Goal: Task Accomplishment & Management: Manage account settings

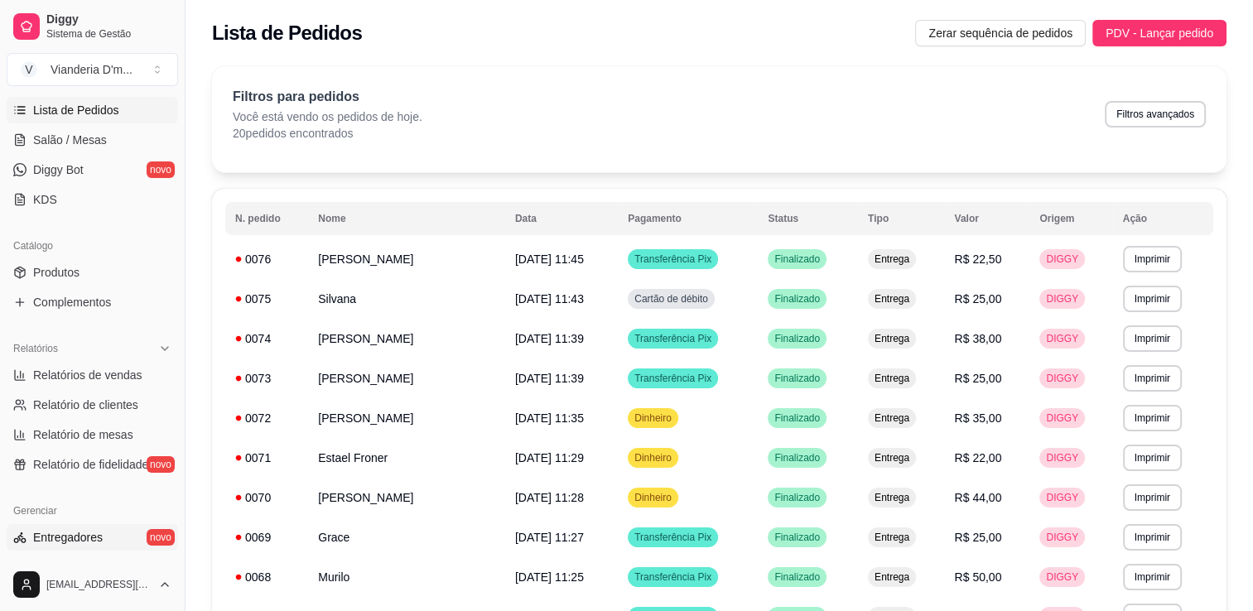
scroll to position [414, 0]
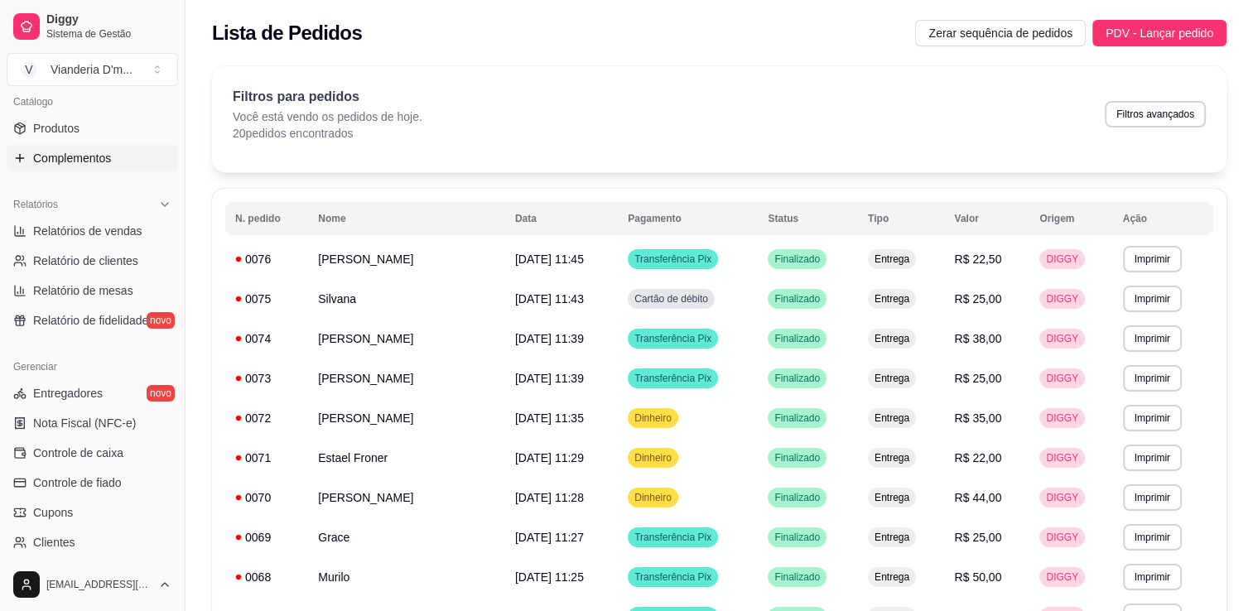
click at [107, 162] on span "Complementos" at bounding box center [72, 158] width 78 height 17
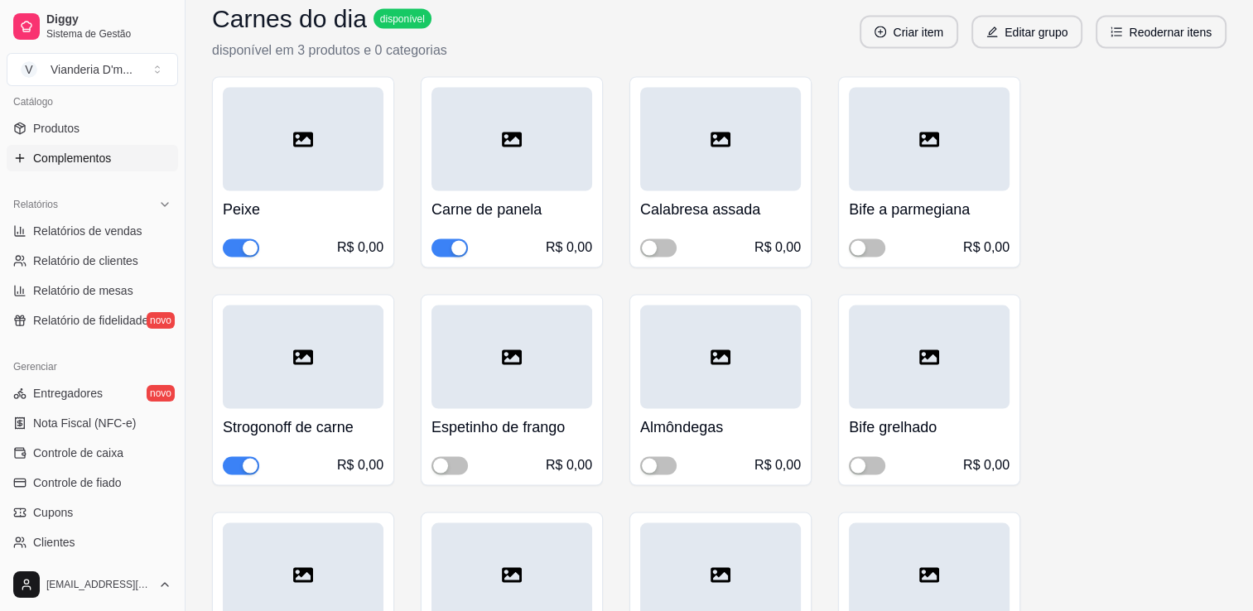
scroll to position [3312, 0]
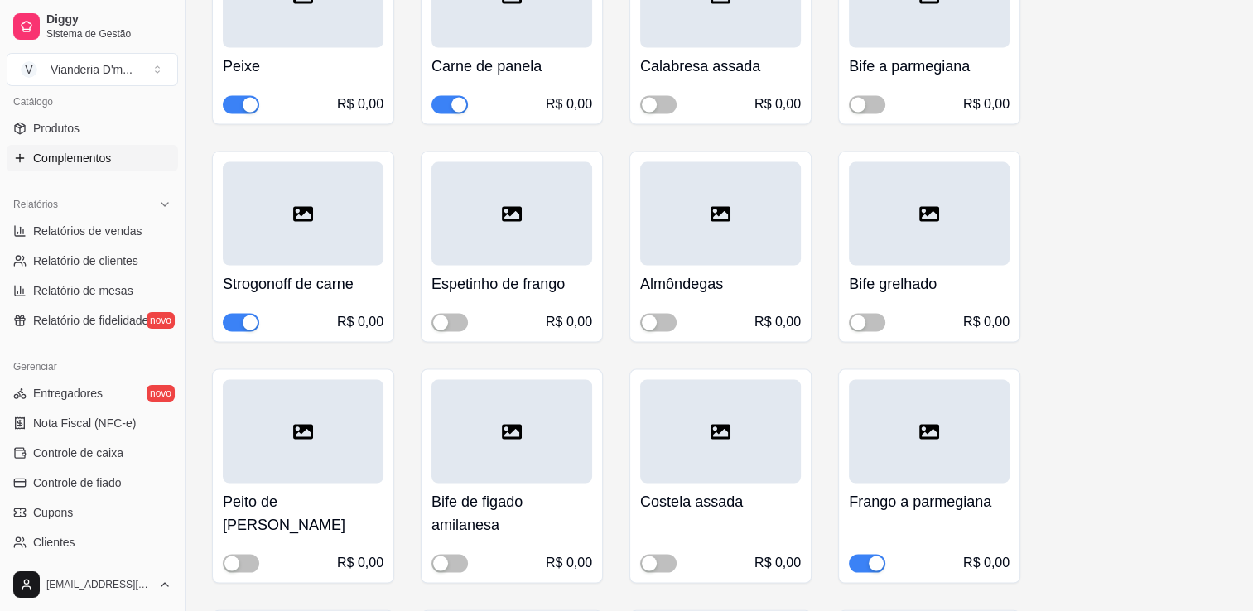
click at [231, 314] on span "button" at bounding box center [241, 323] width 36 height 18
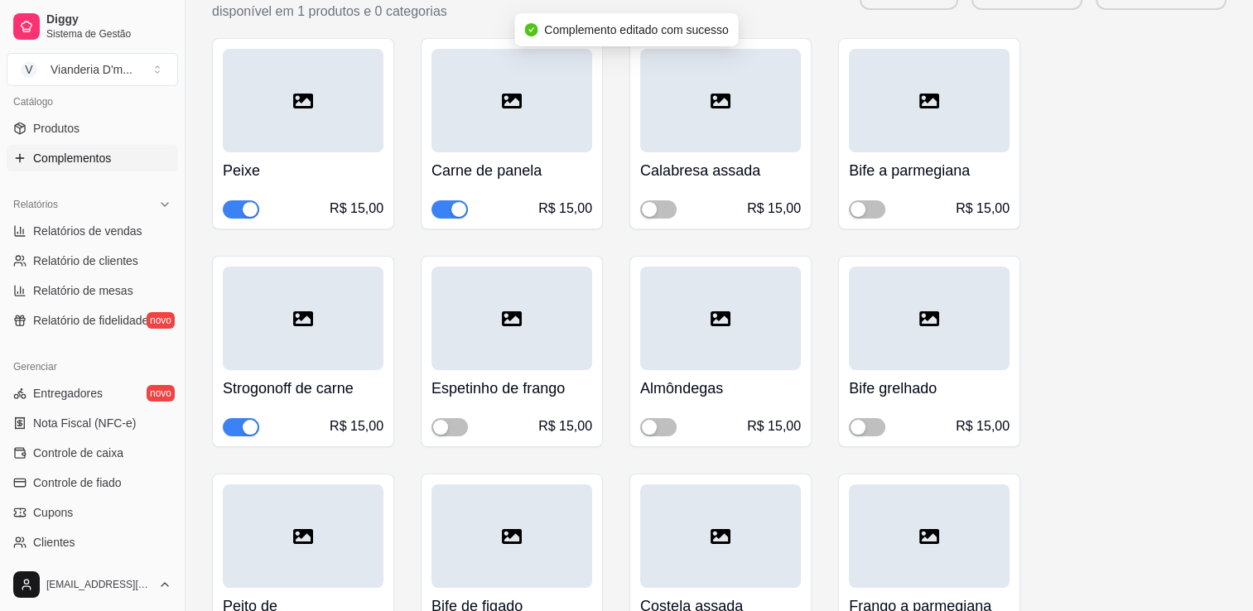
scroll to position [5962, 0]
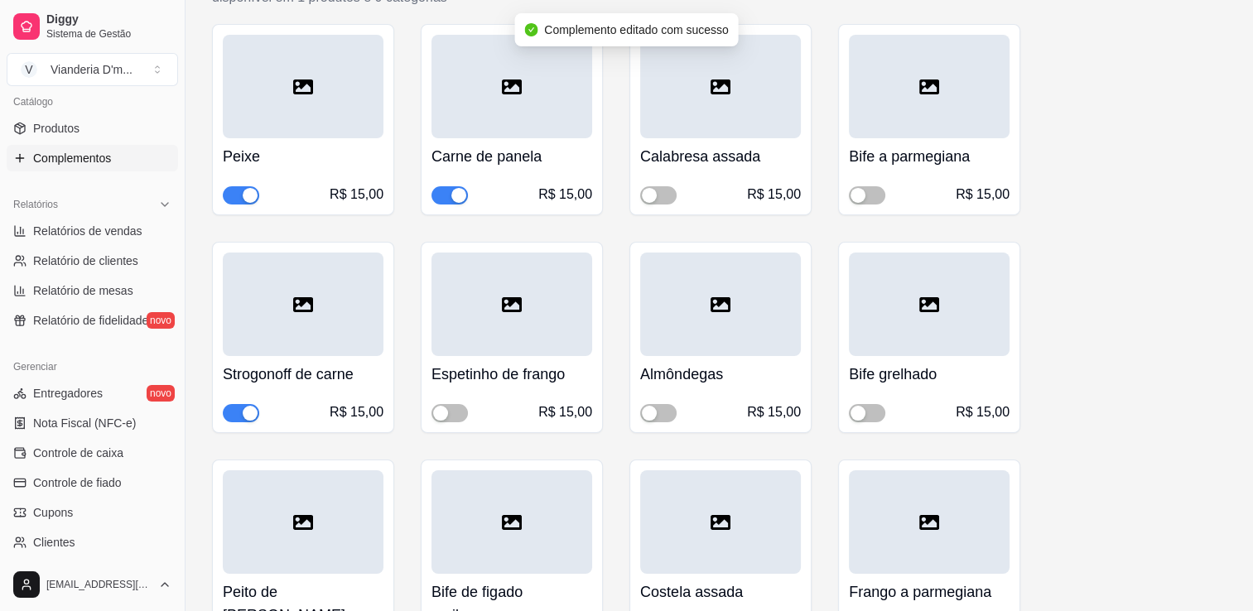
click at [238, 404] on span "button" at bounding box center [241, 413] width 36 height 18
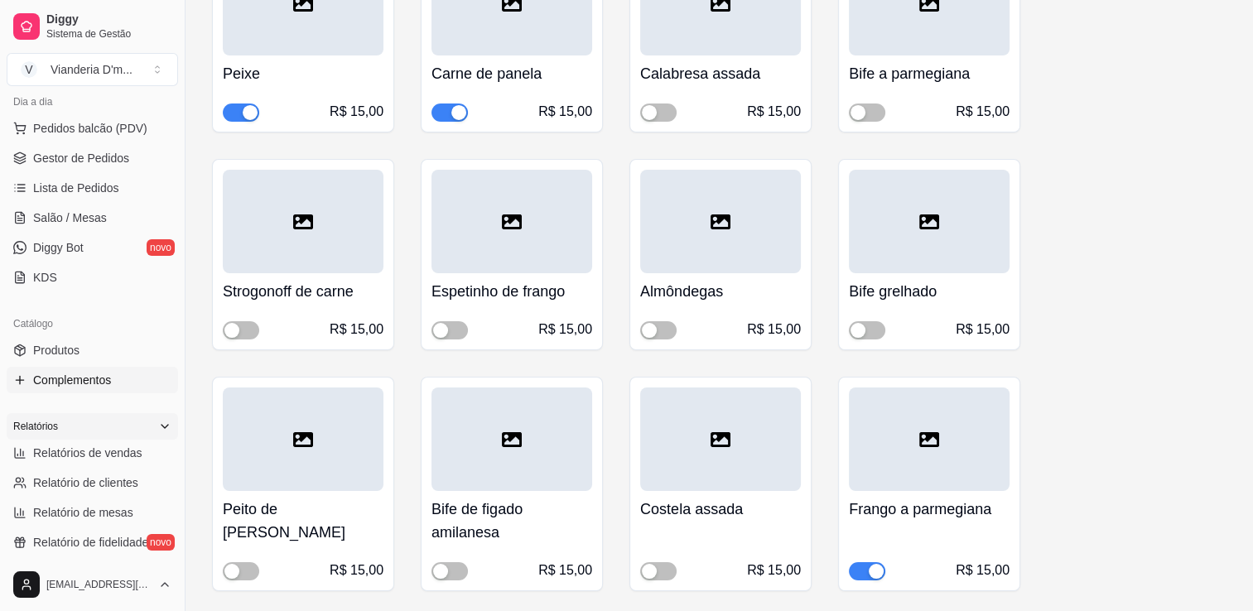
scroll to position [166, 0]
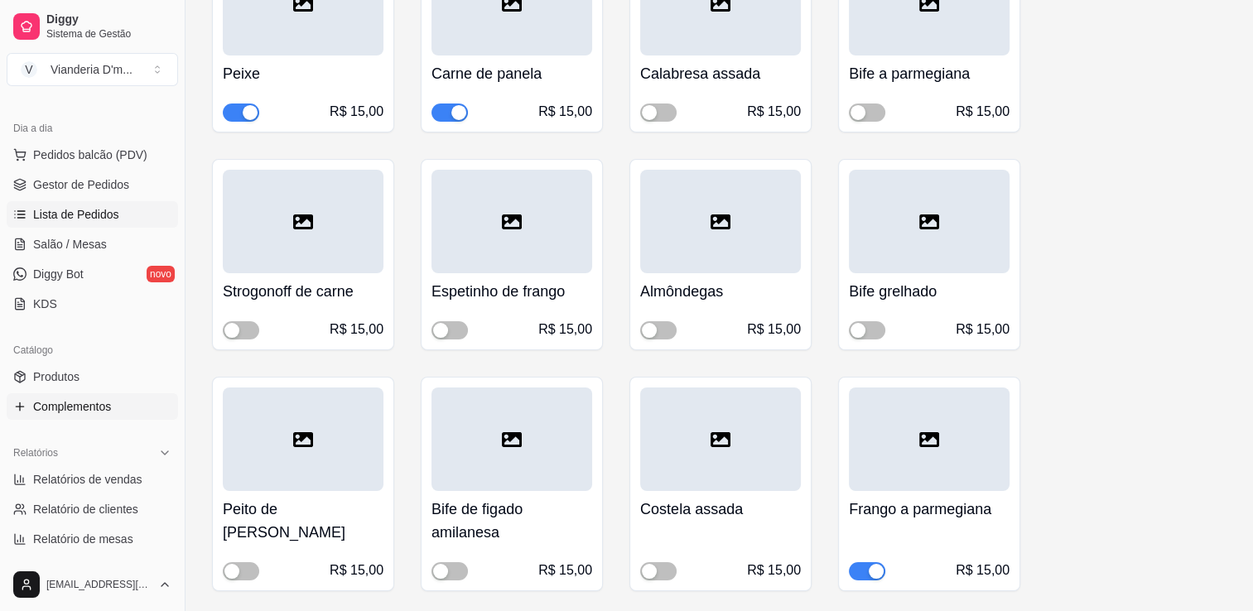
click at [100, 201] on link "Lista de Pedidos" at bounding box center [92, 214] width 171 height 26
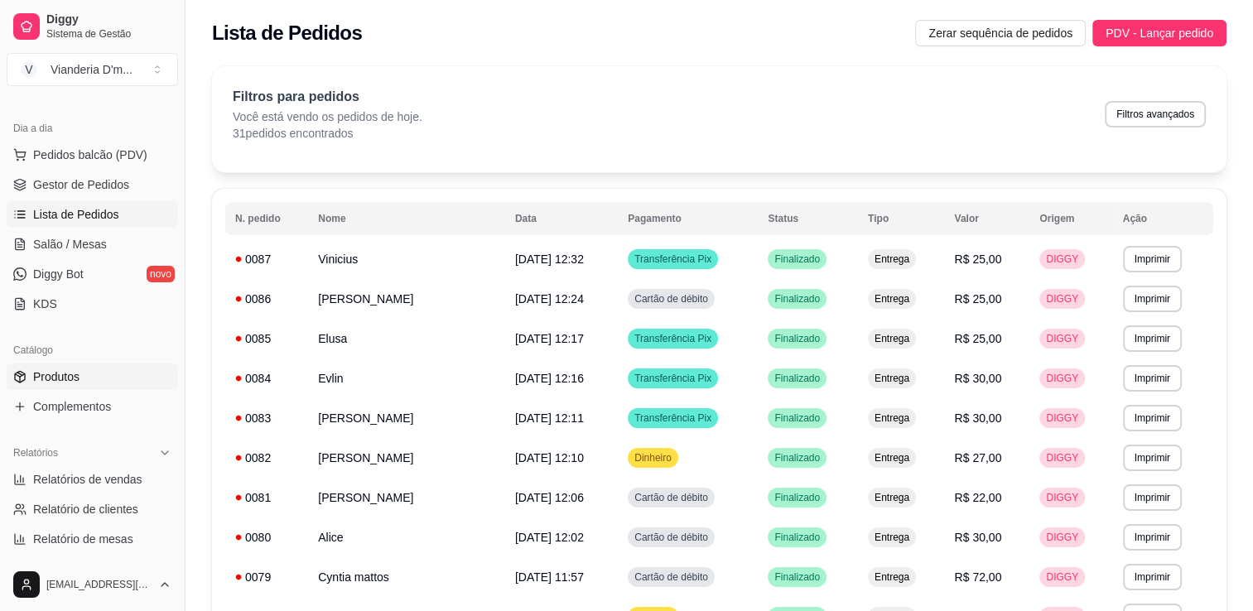
click at [72, 376] on span "Produtos" at bounding box center [56, 376] width 46 height 17
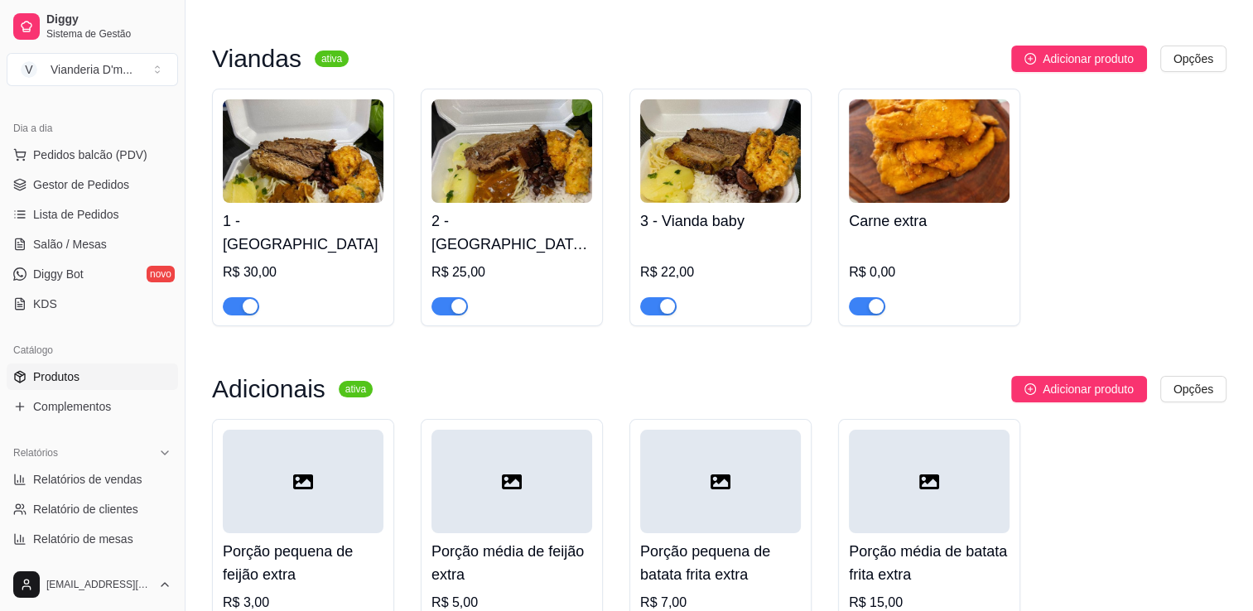
scroll to position [331, 0]
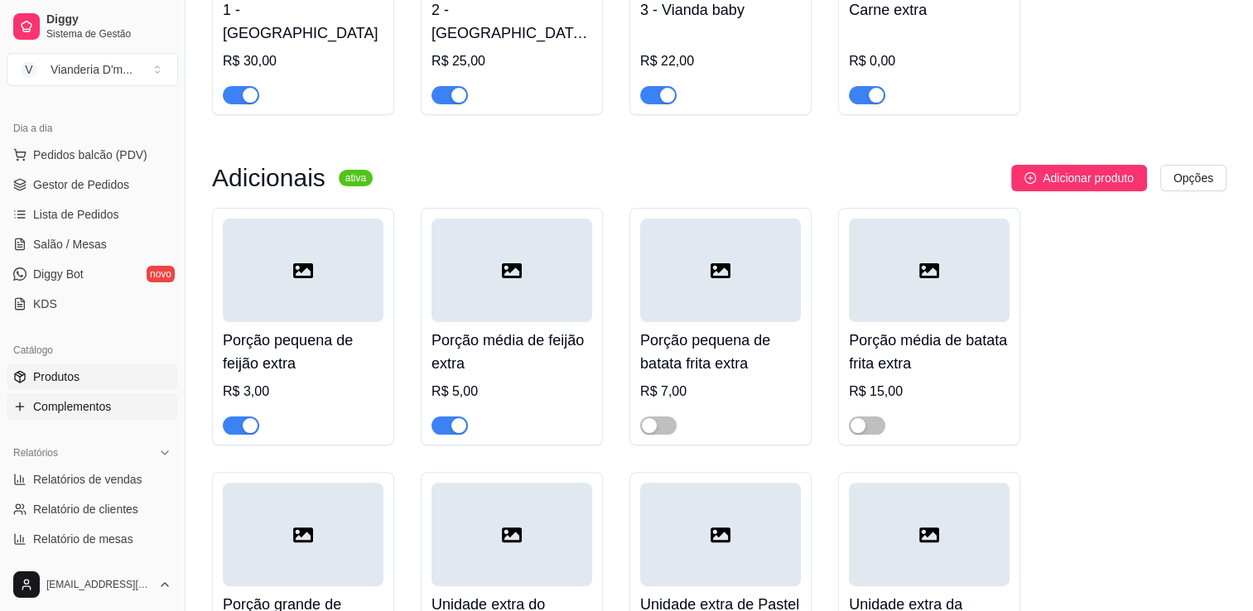
click at [83, 393] on link "Complementos" at bounding box center [92, 406] width 171 height 26
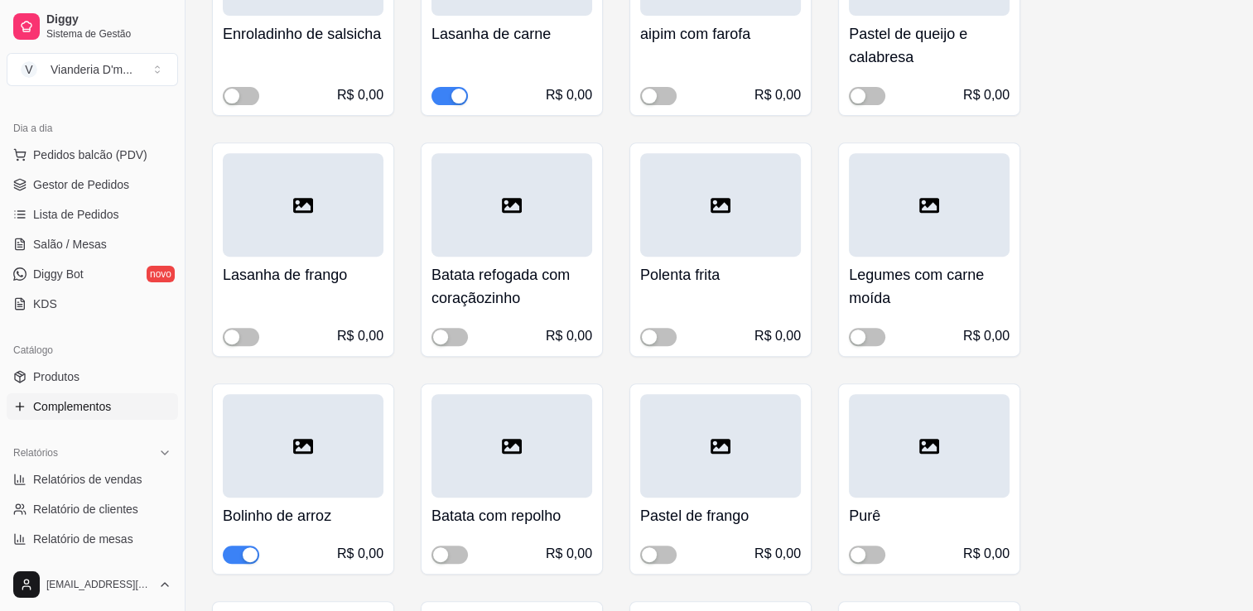
scroll to position [662, 0]
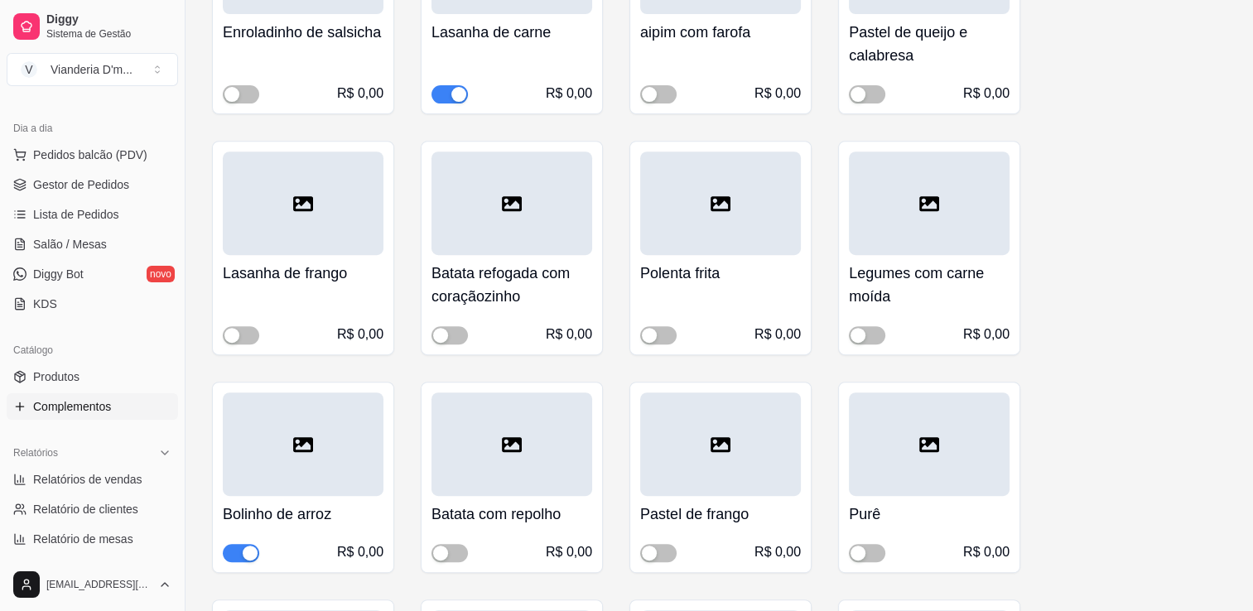
click at [229, 545] on span "button" at bounding box center [241, 553] width 36 height 18
click at [670, 336] on span "button" at bounding box center [658, 335] width 36 height 18
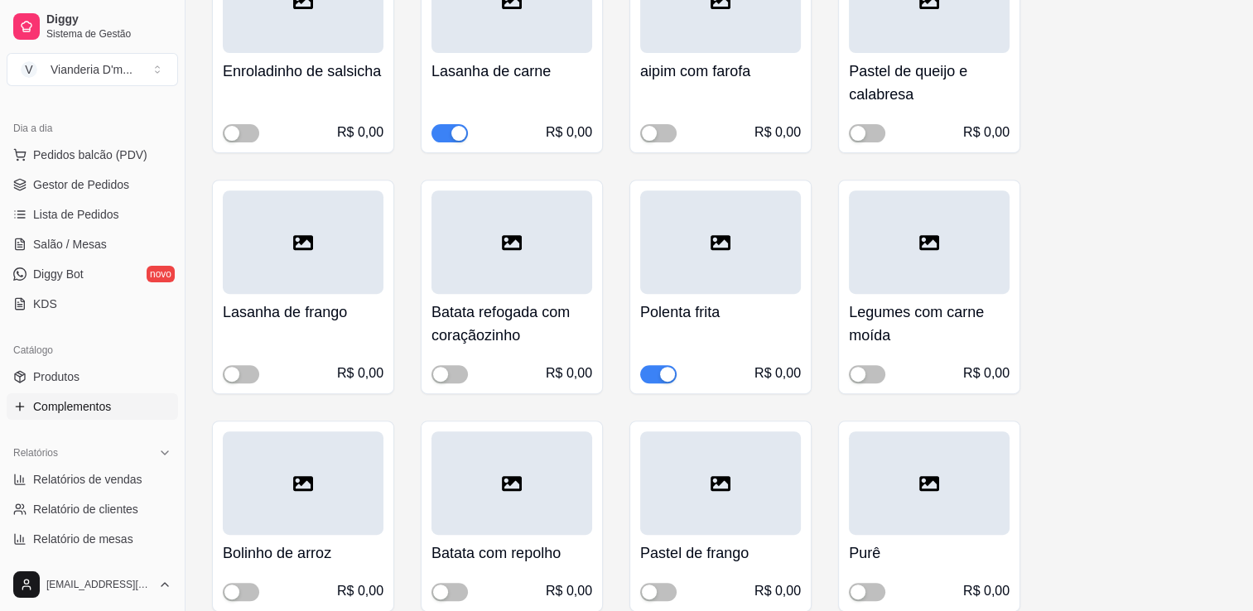
scroll to position [580, 0]
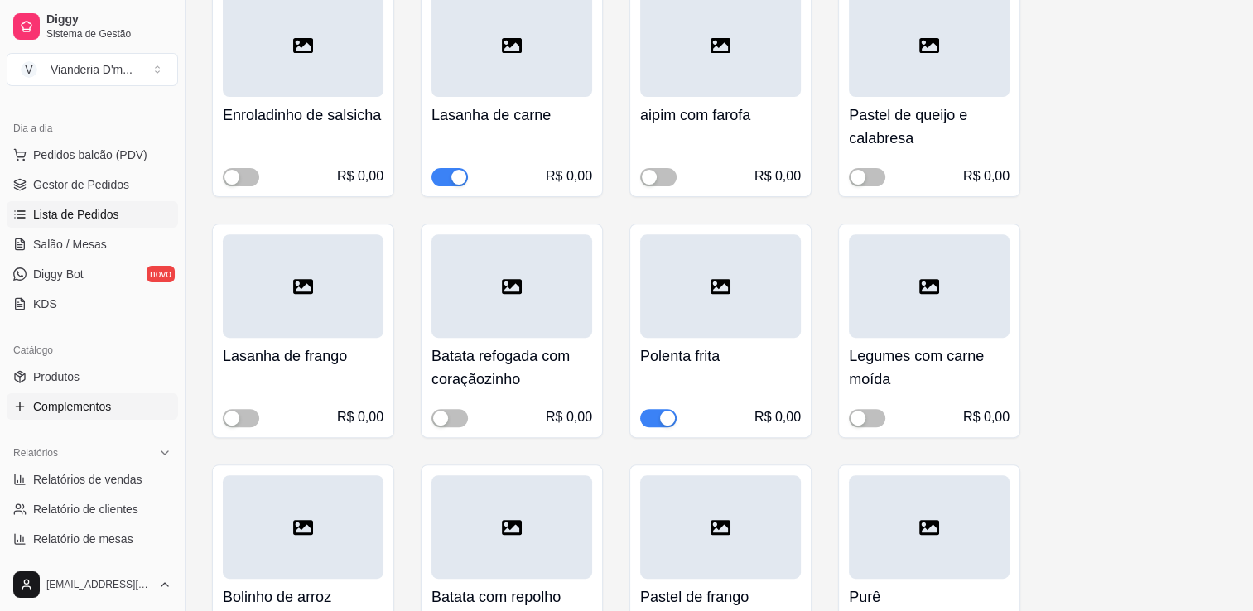
click at [56, 210] on span "Lista de Pedidos" at bounding box center [76, 214] width 86 height 17
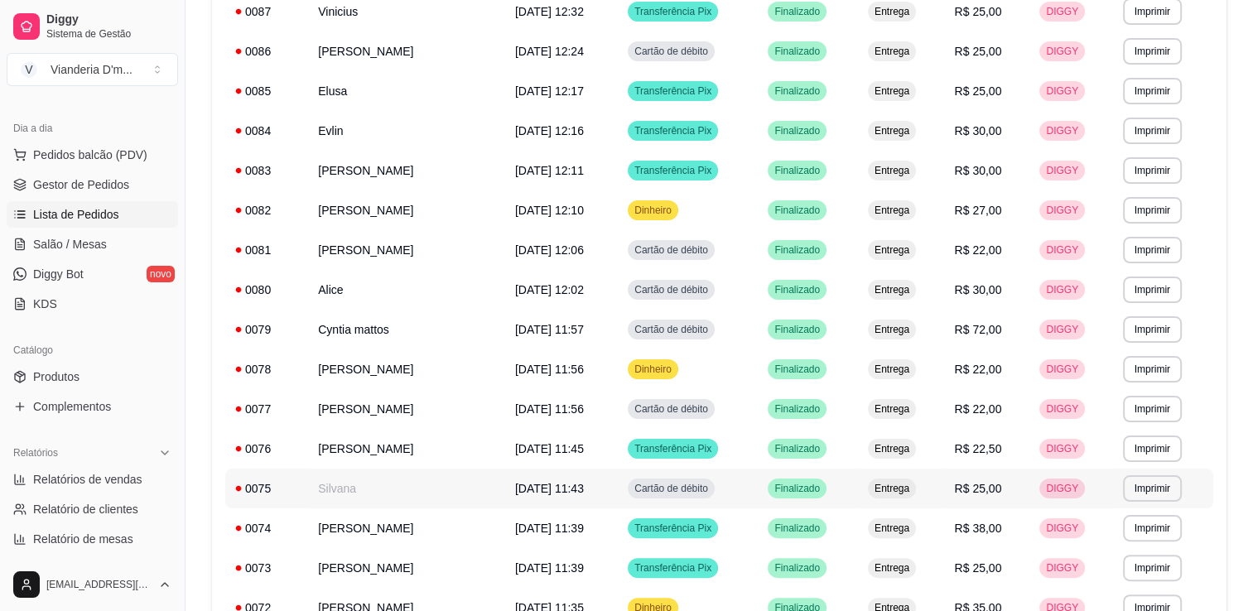
scroll to position [248, 0]
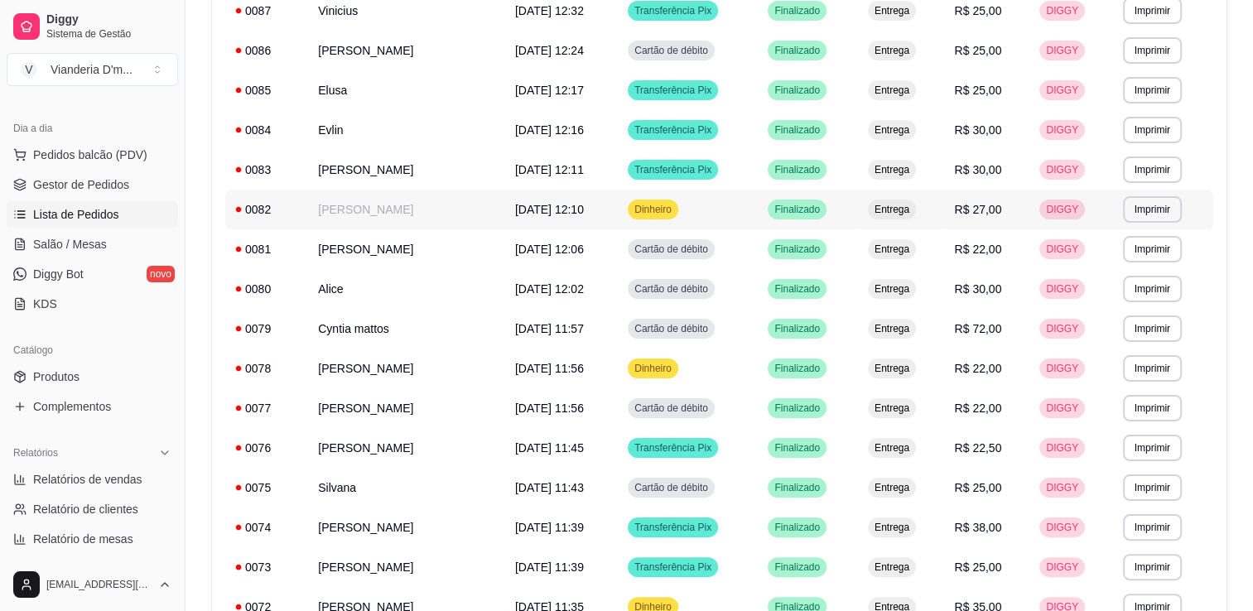
click at [546, 204] on span "[DATE] 12:10" at bounding box center [549, 209] width 69 height 13
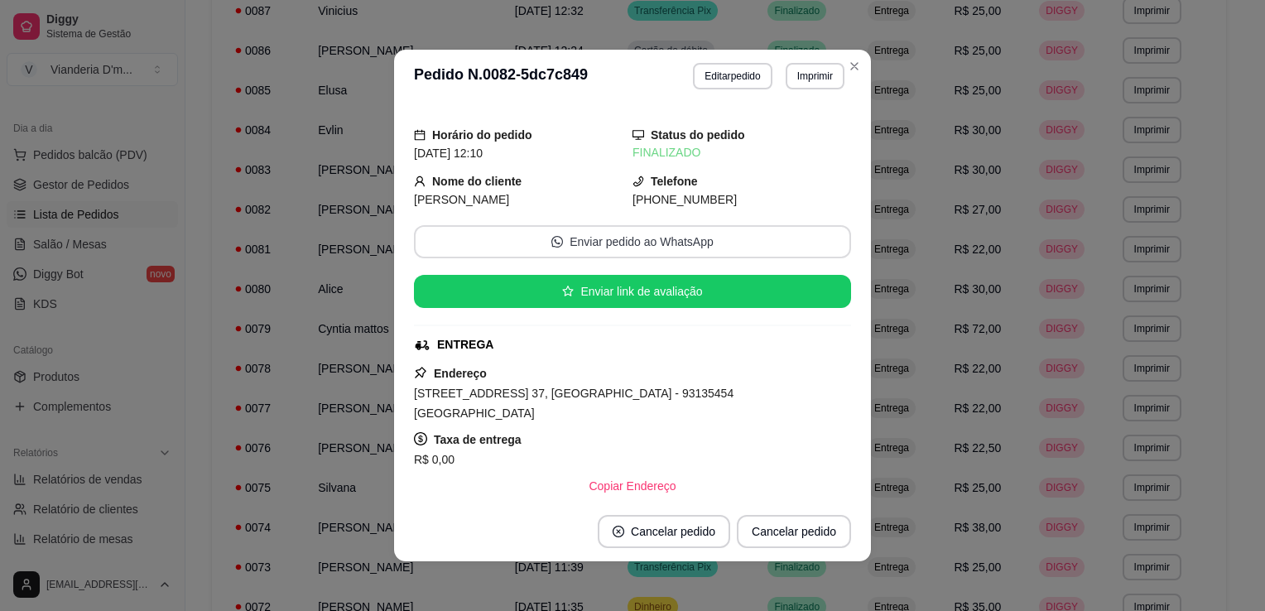
click at [643, 241] on button "Enviar pedido ao WhatsApp" at bounding box center [632, 241] width 437 height 33
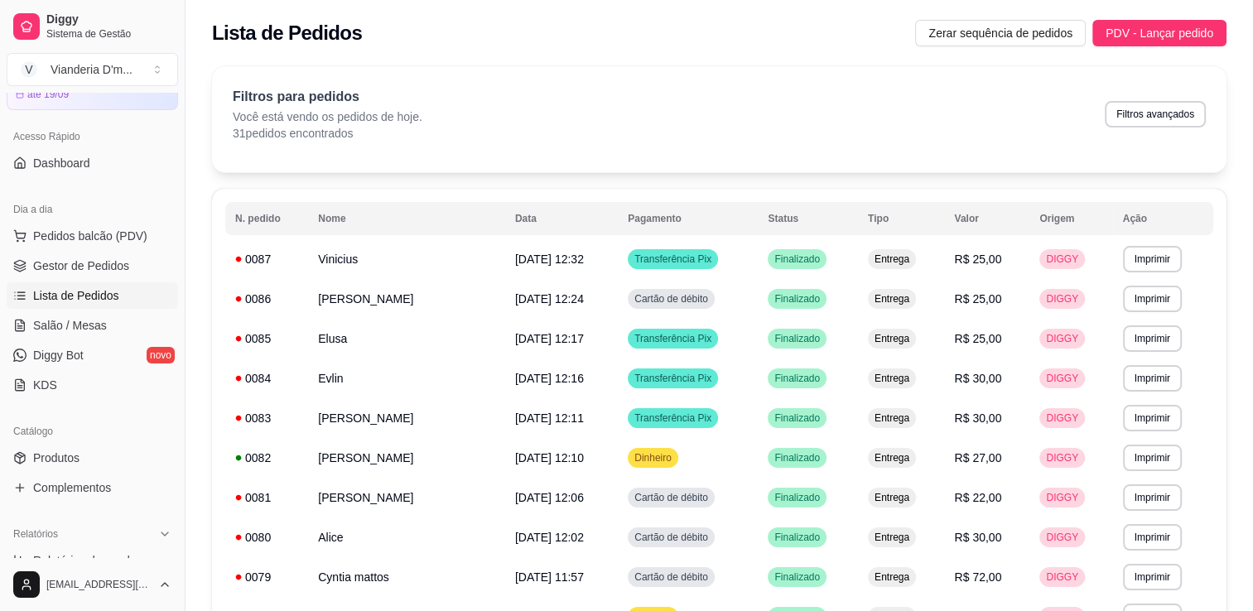
scroll to position [83, 0]
click at [108, 465] on link "Produtos" at bounding box center [92, 459] width 171 height 26
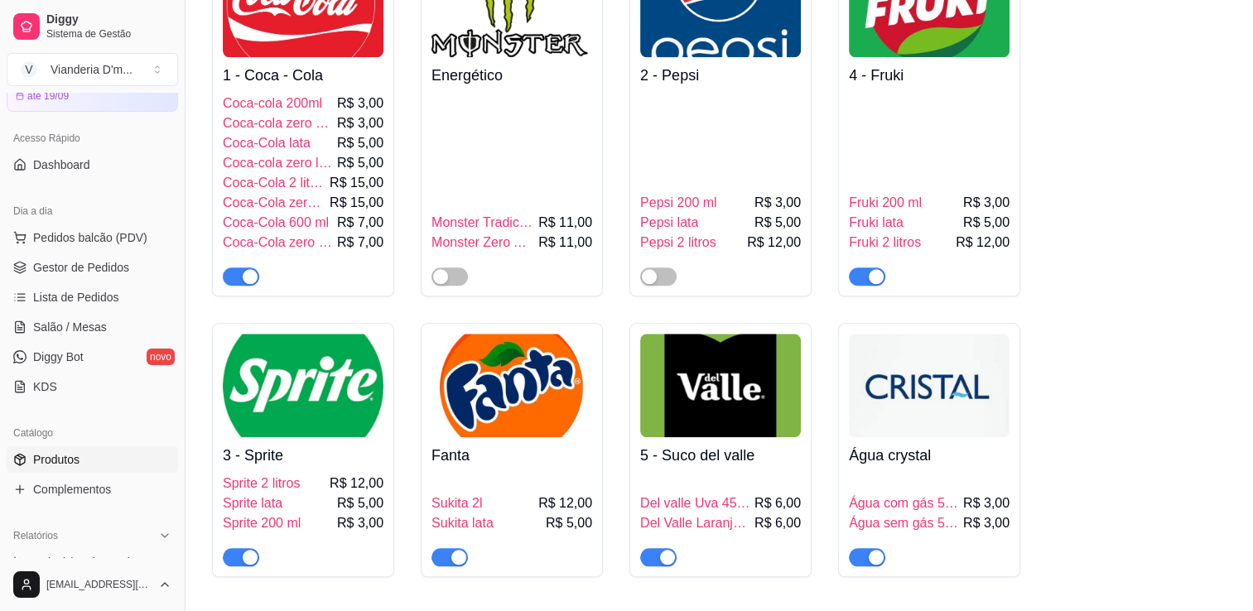
scroll to position [1793, 0]
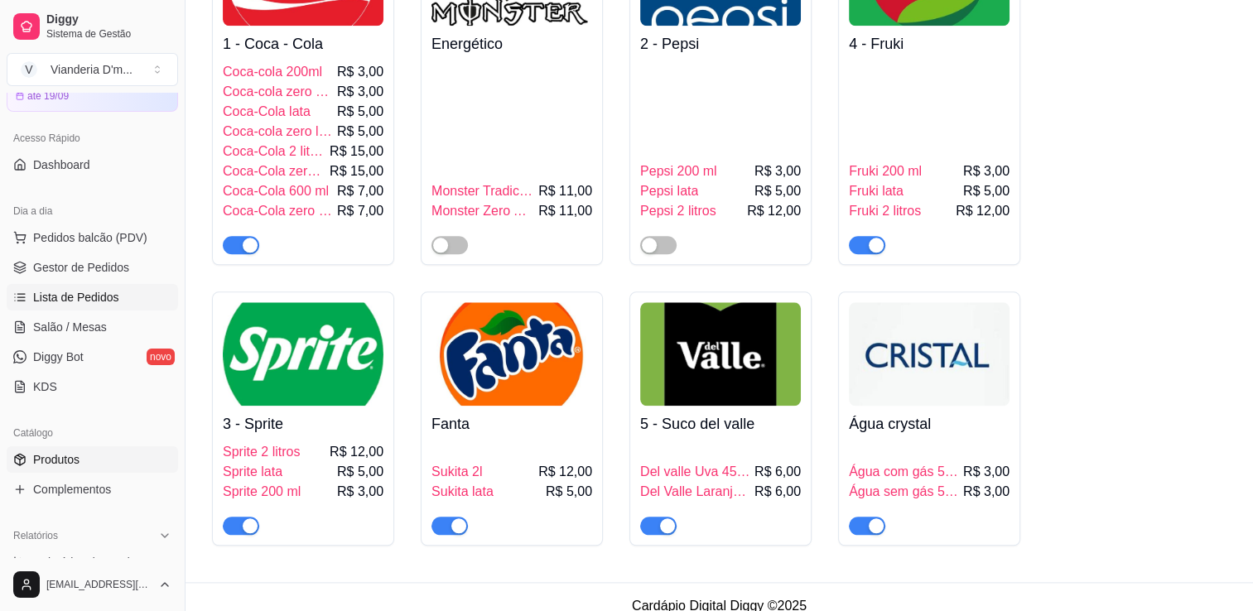
click at [60, 292] on span "Lista de Pedidos" at bounding box center [76, 297] width 86 height 17
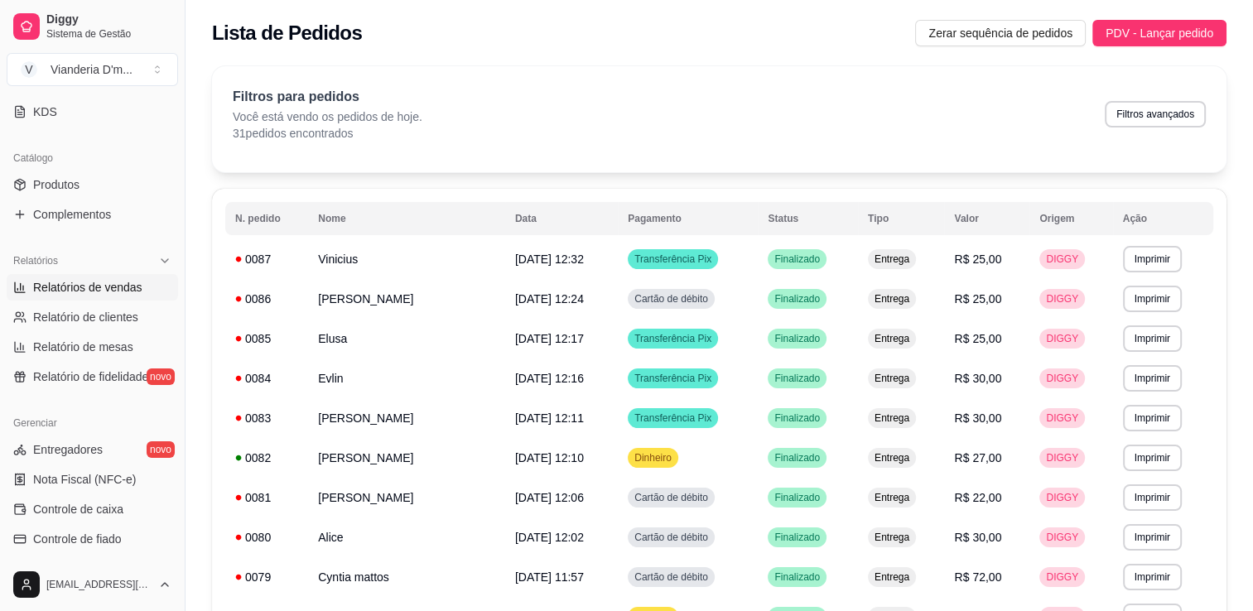
scroll to position [166, 0]
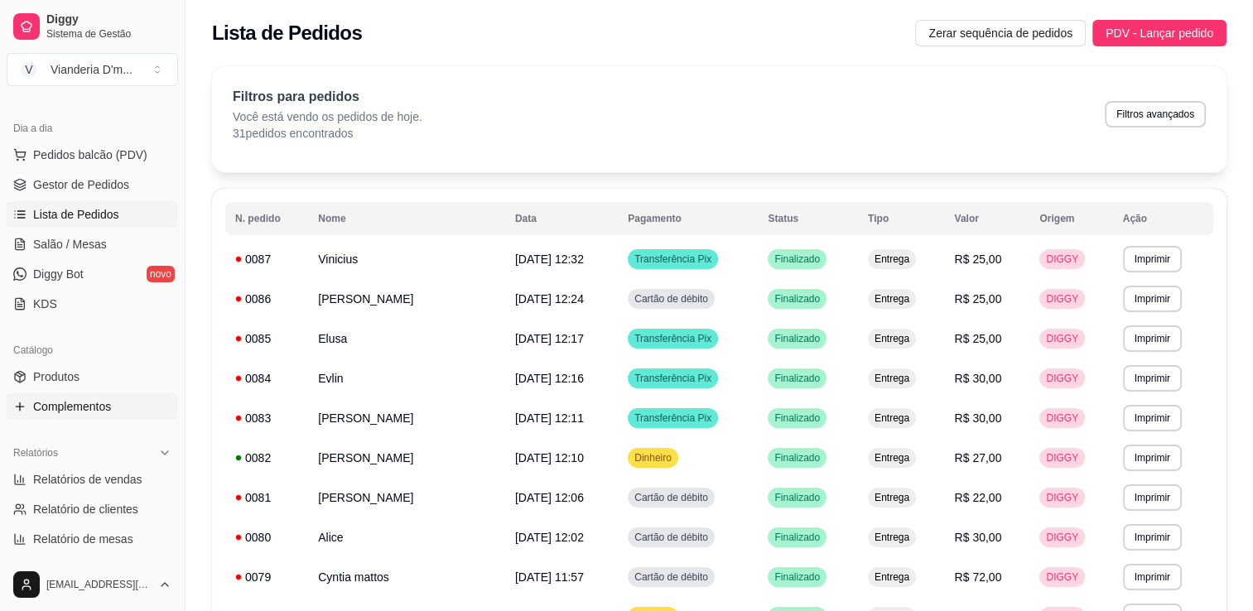
click at [90, 394] on link "Complementos" at bounding box center [92, 406] width 171 height 26
